Goal: Information Seeking & Learning: Compare options

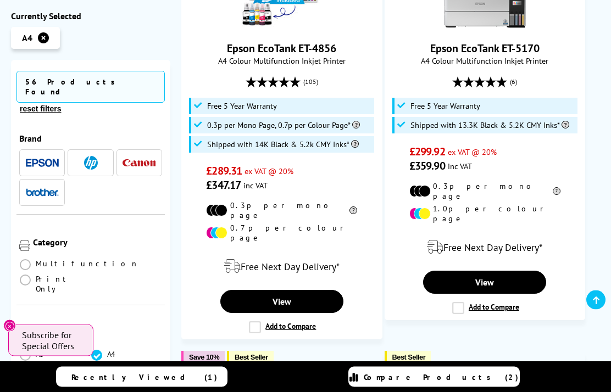
scroll to position [823, 0]
click at [258, 321] on label "Add to Compare" at bounding box center [282, 327] width 67 height 12
click at [0, 0] on input "Add to Compare" at bounding box center [0, 0] width 0 height 0
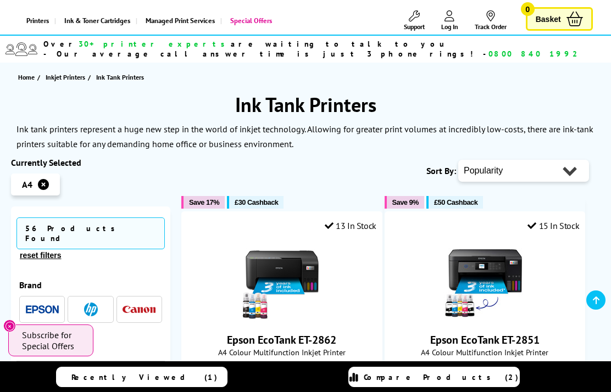
scroll to position [0, 0]
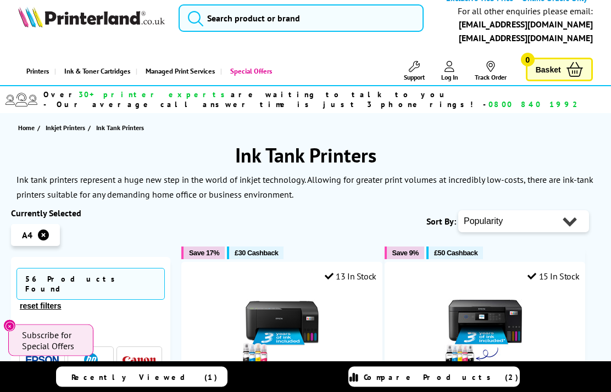
click at [573, 222] on select "Popularity Rating Price - Low to High Price - High to Low Running Costs - Low t…" at bounding box center [523, 222] width 131 height 22
click at [573, 211] on select "Popularity Rating Price - Low to High Price - High to Low Running Costs - Low t…" at bounding box center [523, 221] width 131 height 22
click at [569, 210] on select "Popularity Rating Price - Low to High Price - High to Low Running Costs - Low t…" at bounding box center [523, 221] width 131 height 22
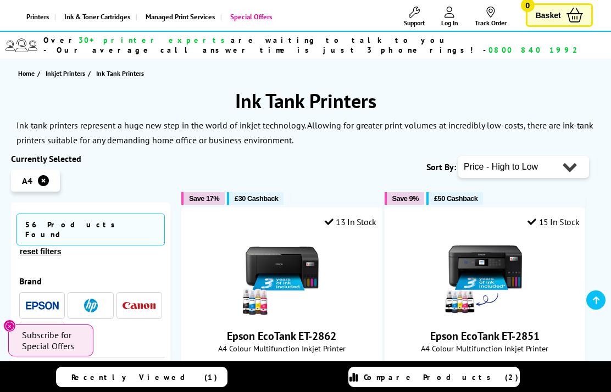
click at [522, 156] on select "Popularity Rating Price - Low to High Price - High to Low Running Costs - Low t…" at bounding box center [523, 167] width 131 height 22
click at [584, 192] on div "Save 9% £50 Cashback" at bounding box center [484, 198] width 201 height 13
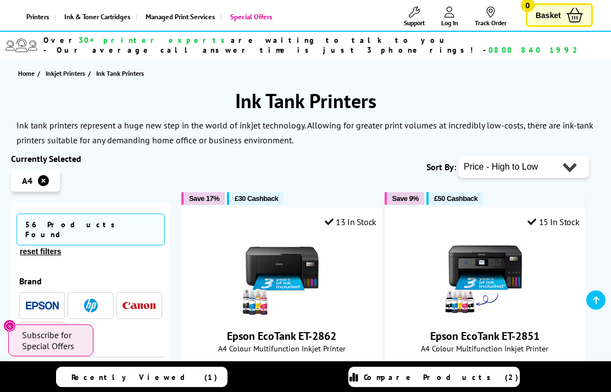
click at [603, 310] on link at bounding box center [595, 299] width 19 height 19
click at [592, 310] on link at bounding box center [595, 299] width 19 height 19
click at [575, 156] on select "Popularity Rating Price - Low to High Price - High to Low Running Costs - Low t…" at bounding box center [523, 167] width 131 height 22
select select "Popularity"
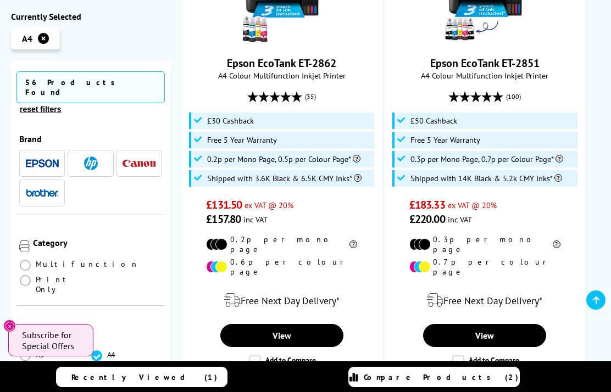
scroll to position [604, 0]
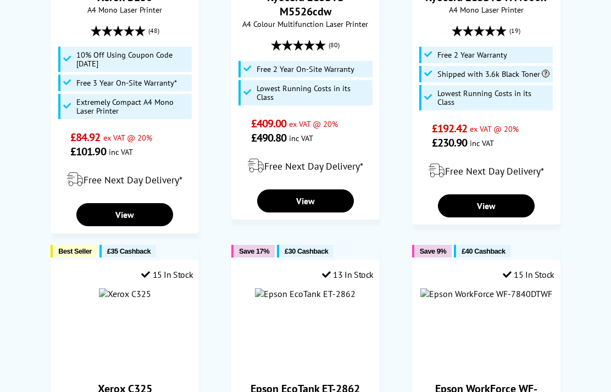
click at [116, 137] on div "Popular Searches A4 Colour Laser Printers A3 Colour Laser Printers All In One C…" at bounding box center [305, 384] width 611 height 1319
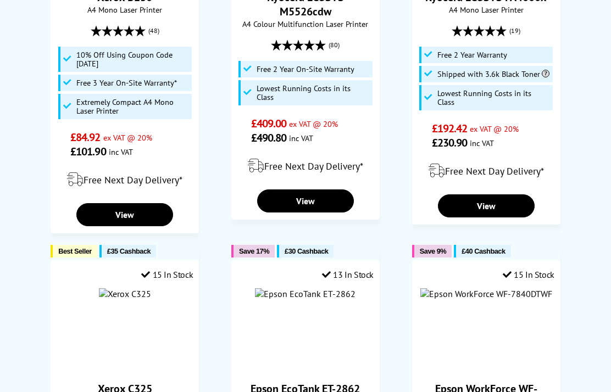
click at [126, 138] on div "Popular Searches A4 Colour Laser Printers A3 Colour Laser Printers All In One C…" at bounding box center [305, 384] width 611 height 1319
click at [53, 220] on div "14 In Stock Xerox B230 A4 Mono Laser Printer (48)" at bounding box center [125, 51] width 148 height 365
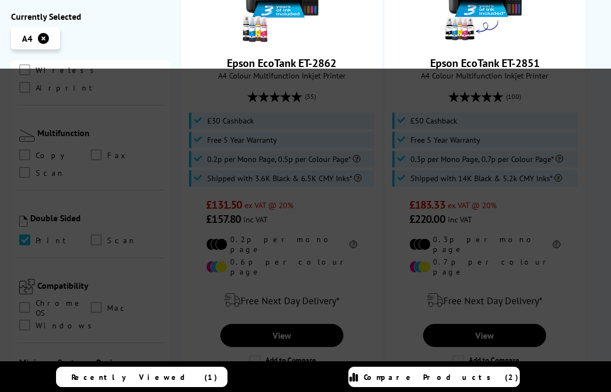
type input "inki"
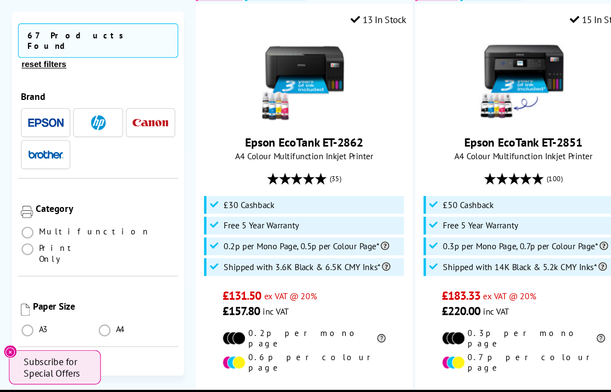
click at [99, 300] on label at bounding box center [98, 305] width 14 height 10
click at [107, 302] on input "radio" at bounding box center [107, 302] width 0 height 0
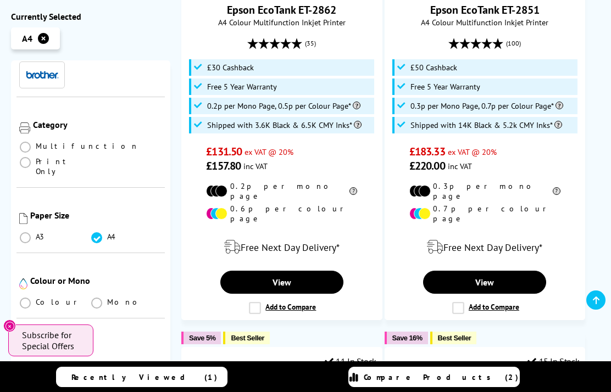
scroll to position [129, 0]
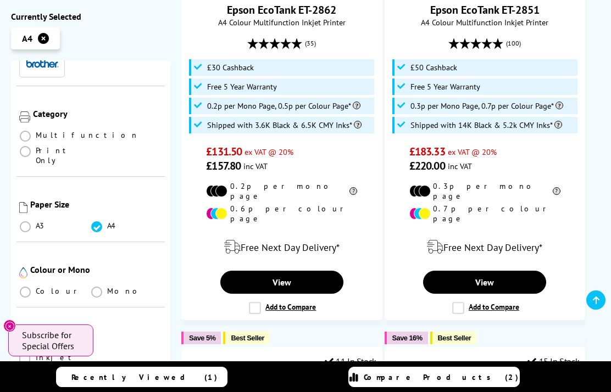
click at [26, 131] on span at bounding box center [25, 136] width 11 height 11
click at [36, 132] on input "radio" at bounding box center [36, 132] width 0 height 0
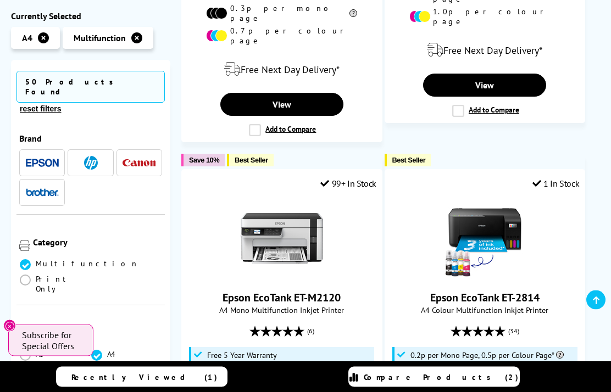
scroll to position [1016, 0]
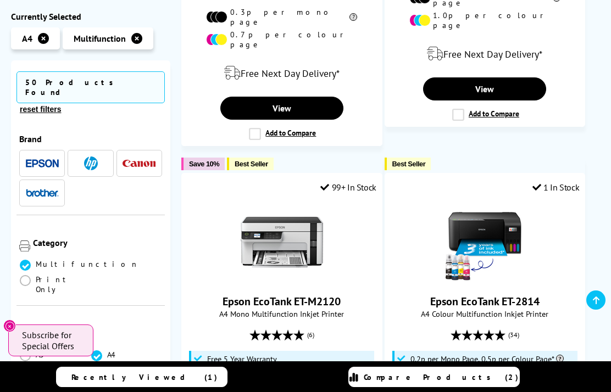
click at [12, 324] on icon "Close" at bounding box center [9, 326] width 9 height 9
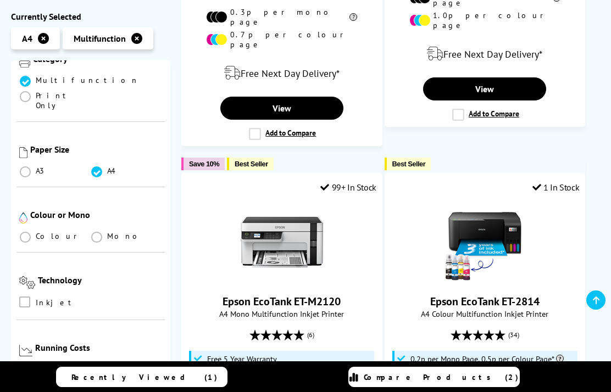
scroll to position [184, 0]
click at [29, 231] on span at bounding box center [25, 236] width 11 height 11
click at [36, 232] on input "radio" at bounding box center [36, 232] width 0 height 0
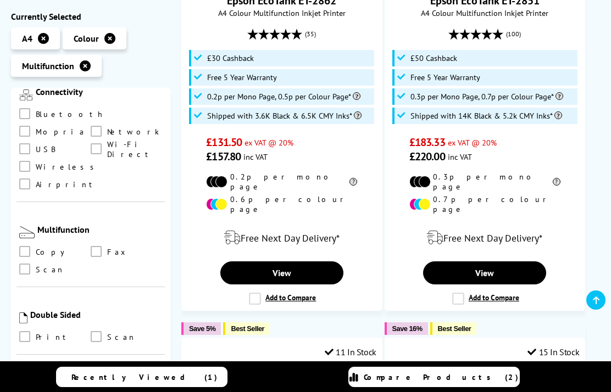
scroll to position [544, 0]
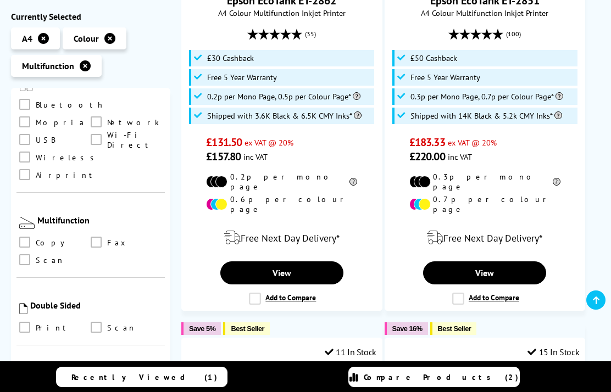
click at [26, 322] on span at bounding box center [24, 327] width 11 height 11
click at [35, 323] on input "checkbox" at bounding box center [35, 323] width 0 height 0
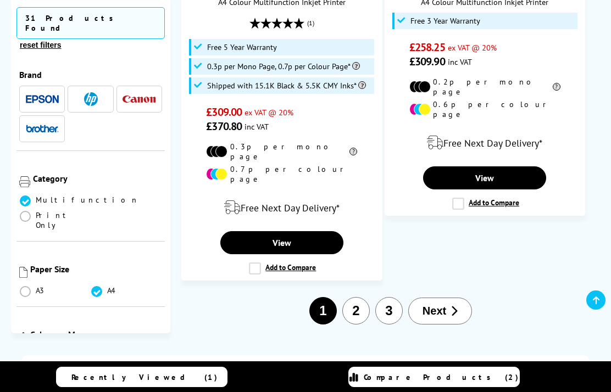
scroll to position [2691, 0]
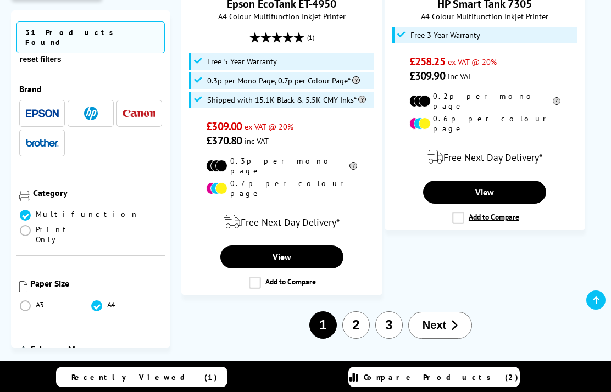
click at [351, 311] on button "2" at bounding box center [355, 324] width 27 height 27
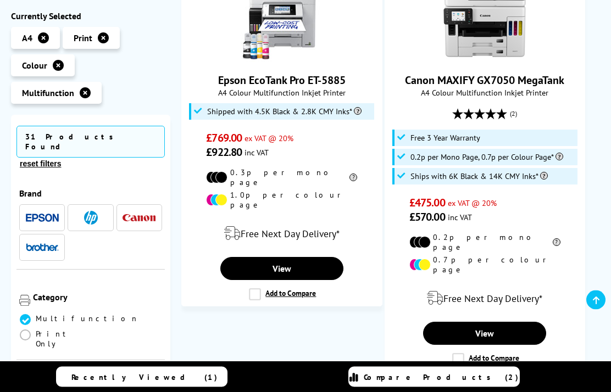
scroll to position [1625, 0]
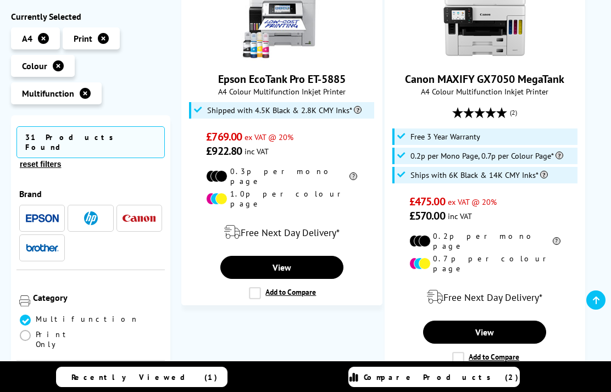
click at [455, 352] on label "Add to Compare" at bounding box center [485, 358] width 67 height 12
click at [0, 0] on input "Add to Compare" at bounding box center [0, 0] width 0 height 0
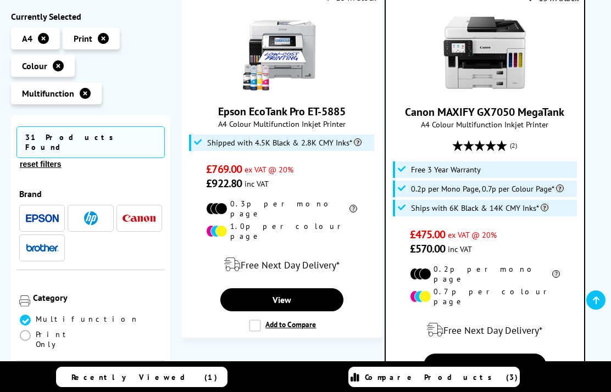
scroll to position [1590, 0]
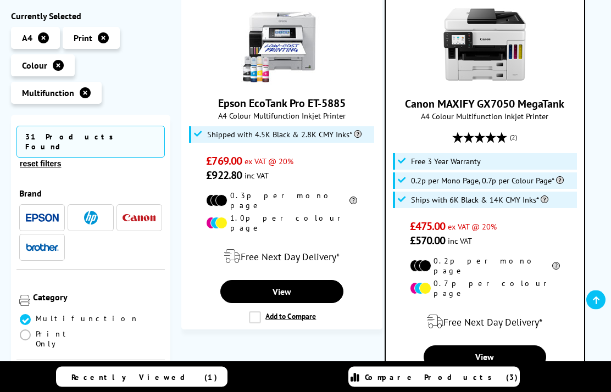
click at [472, 377] on label "Comparing" at bounding box center [485, 383] width 51 height 12
click at [0, 0] on input "Comparing" at bounding box center [0, 0] width 0 height 0
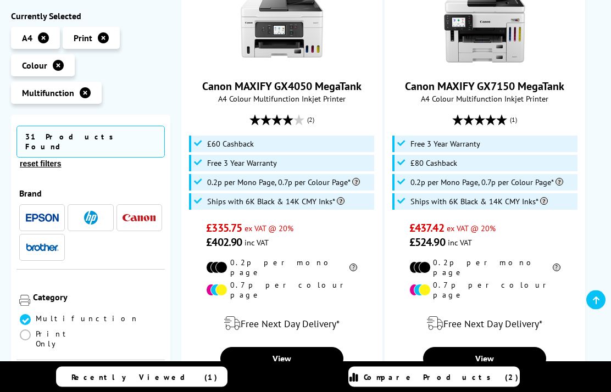
scroll to position [2065, 0]
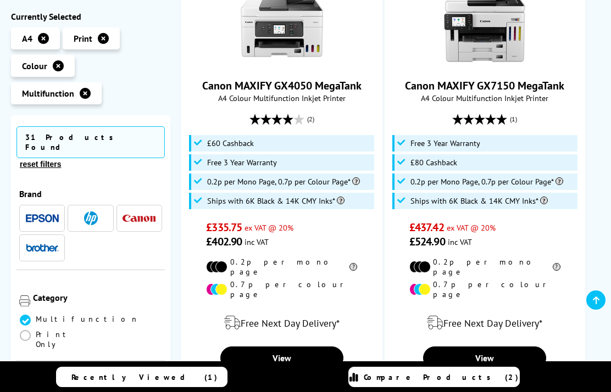
click at [252, 378] on label "Add to Compare" at bounding box center [282, 384] width 67 height 12
click at [0, 0] on input "Add to Compare" at bounding box center [0, 0] width 0 height 0
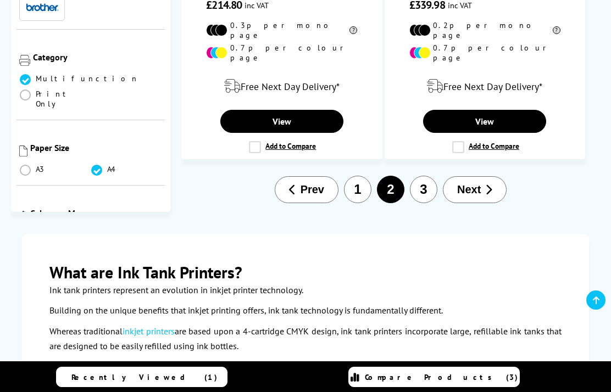
scroll to position [2741, 0]
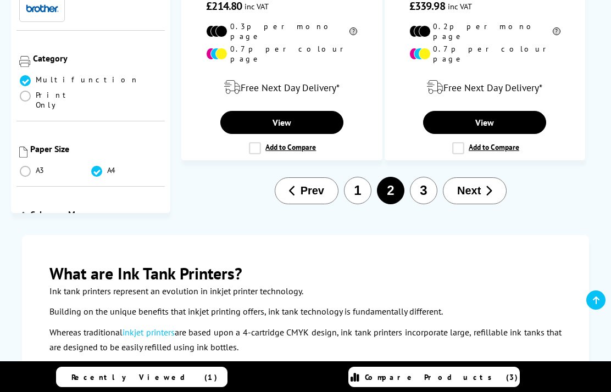
click at [418, 177] on button "3" at bounding box center [423, 190] width 27 height 27
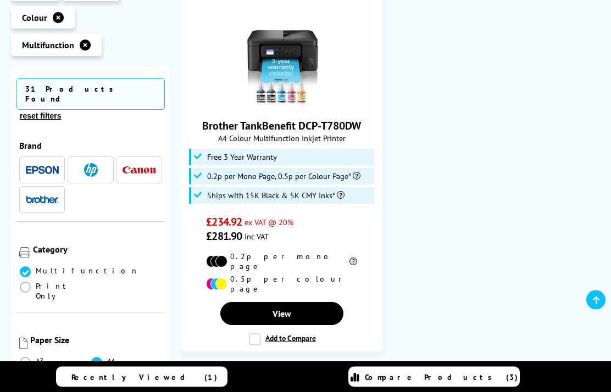
scroll to position [1527, 0]
click at [256, 333] on label "Add to Compare" at bounding box center [282, 339] width 67 height 12
click at [0, 0] on input "Add to Compare" at bounding box center [0, 0] width 0 height 0
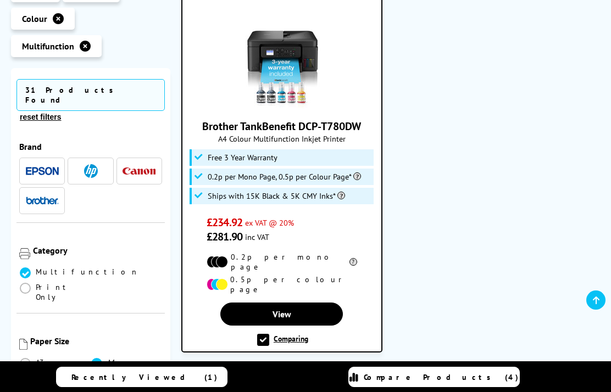
click at [429, 382] on span "Compare Products (4)" at bounding box center [440, 377] width 155 height 10
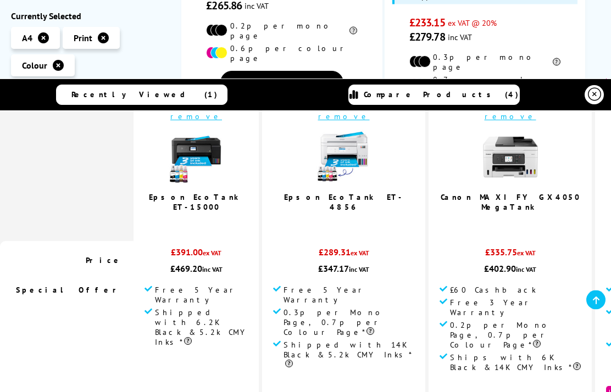
scroll to position [0, 0]
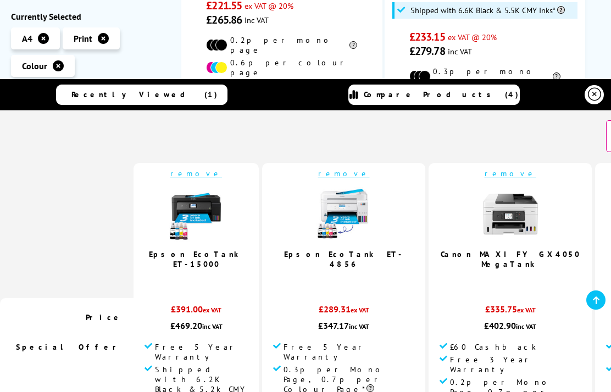
click at [202, 169] on link "remove" at bounding box center [196, 174] width 52 height 10
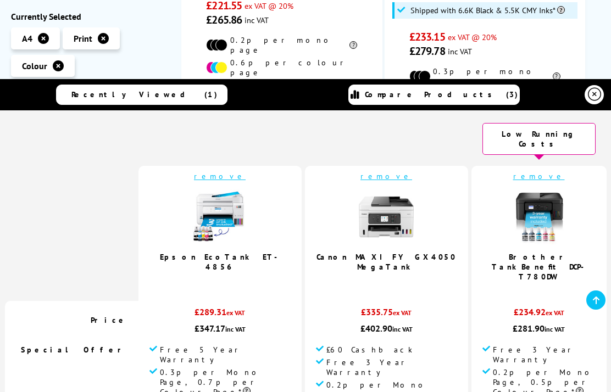
scroll to position [9, 0]
